Goal: Find specific page/section: Find specific page/section

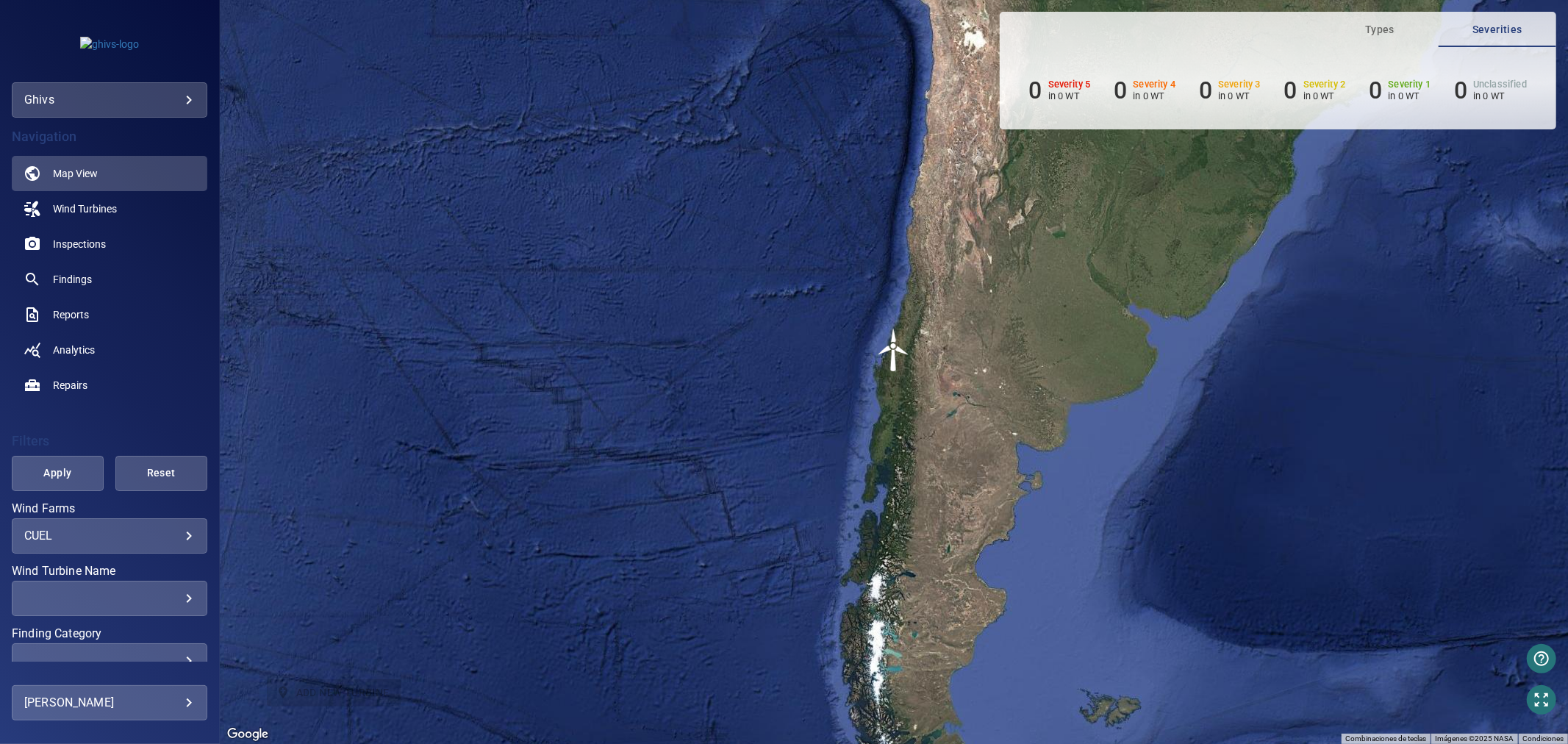
click at [172, 100] on body "**********" at bounding box center [784, 372] width 1568 height 744
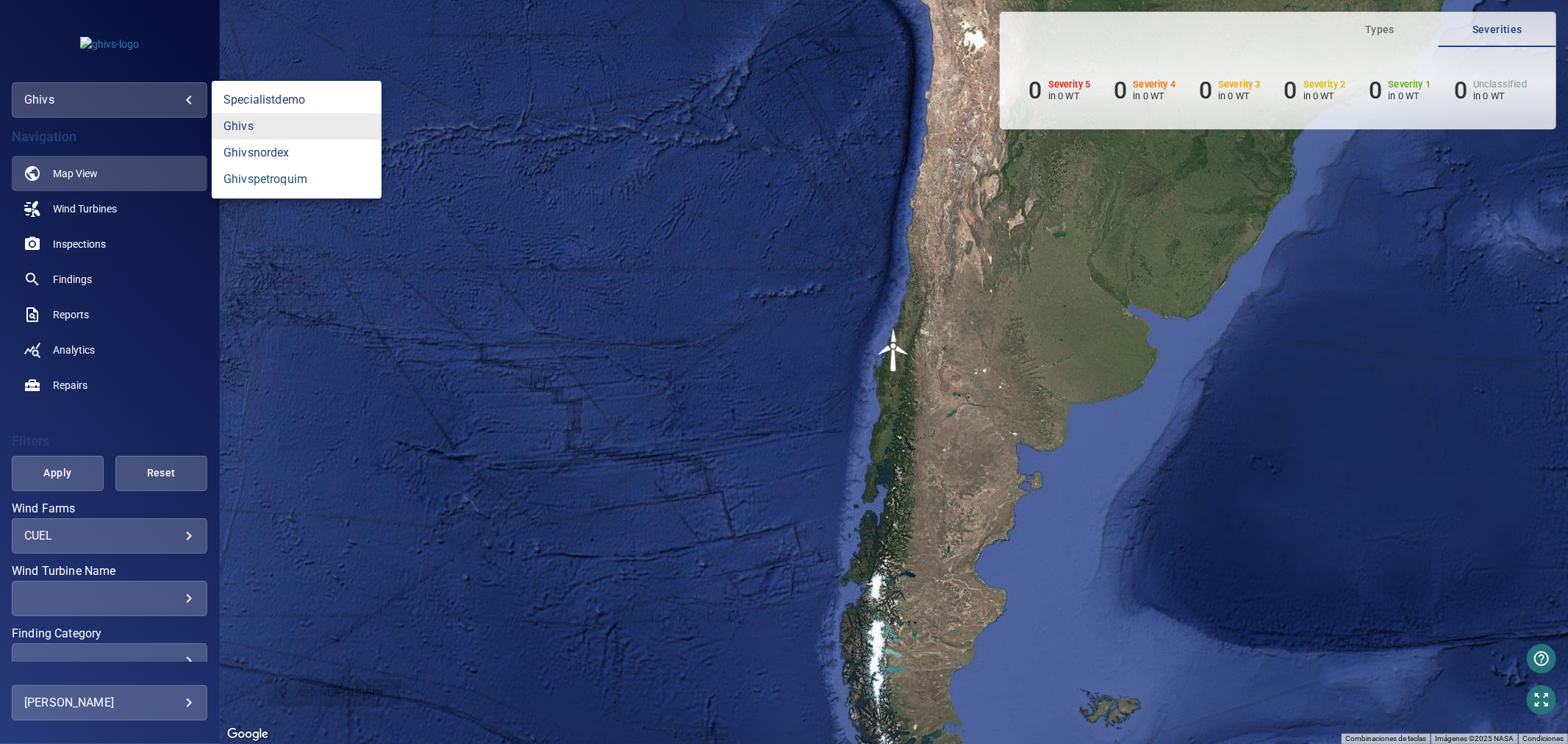
click at [309, 172] on link "ghivspetroquim" at bounding box center [296, 179] width 169 height 26
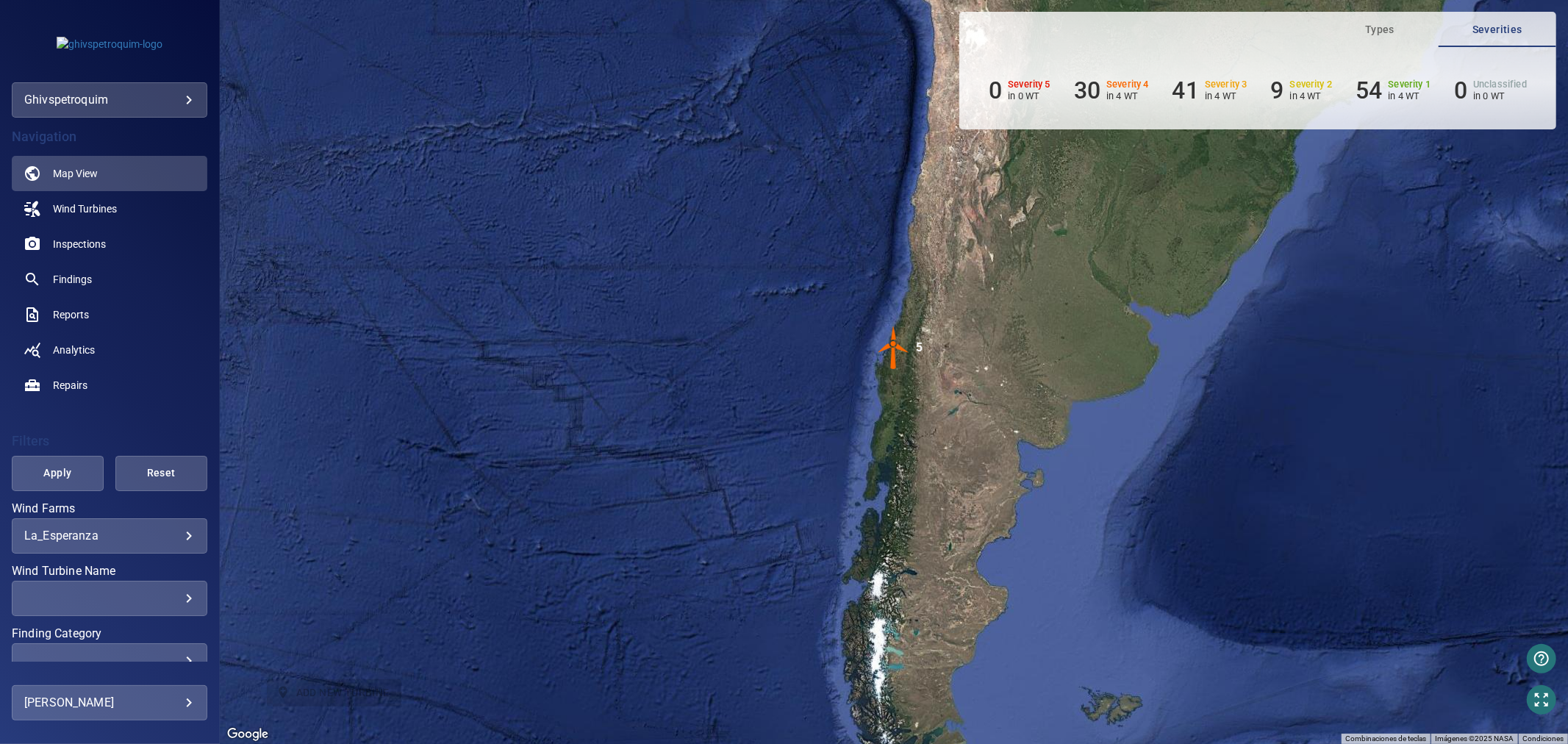
click at [905, 358] on img "5" at bounding box center [893, 347] width 44 height 44
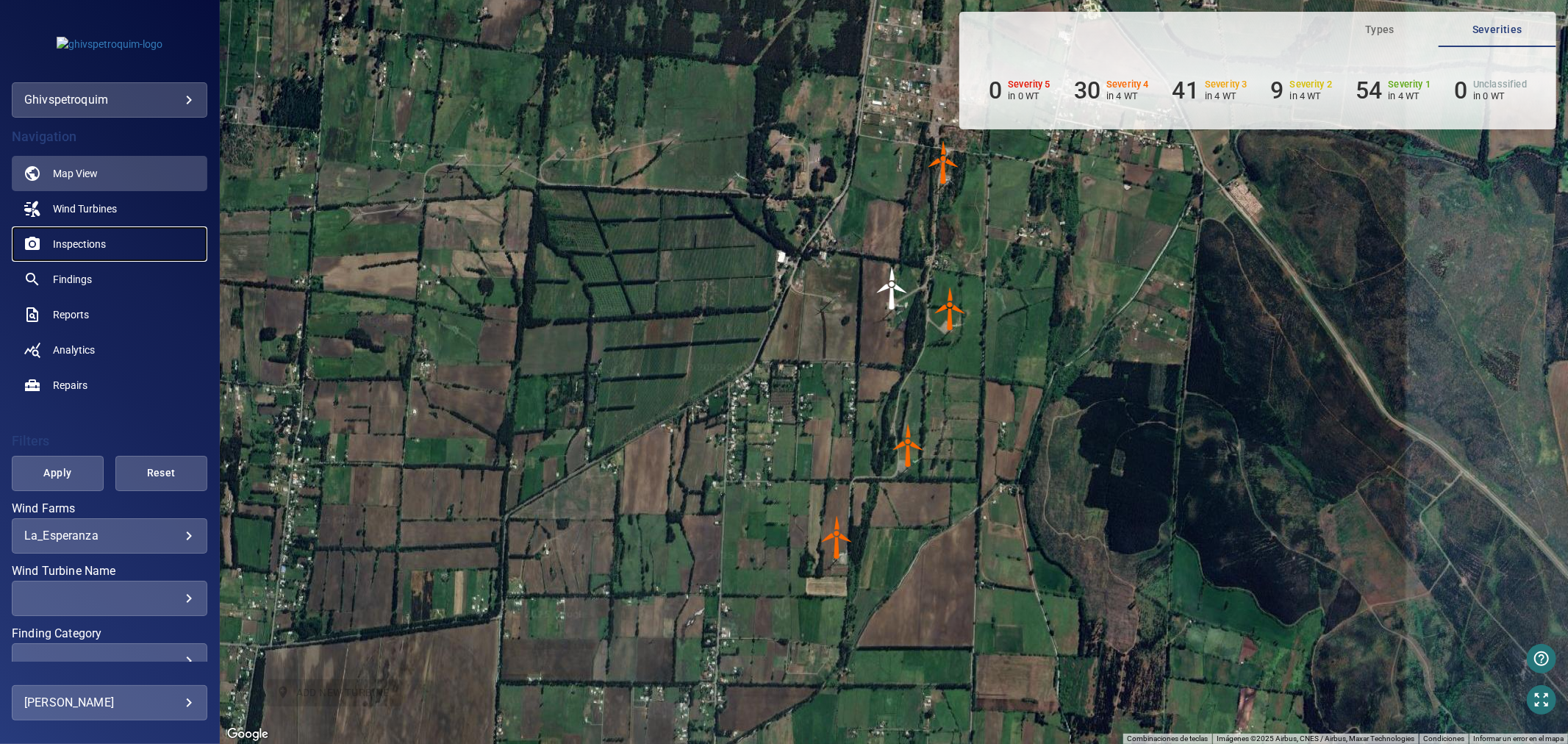
click at [133, 243] on link "Inspections" at bounding box center [110, 244] width 196 height 35
